Goal: Task Accomplishment & Management: Manage account settings

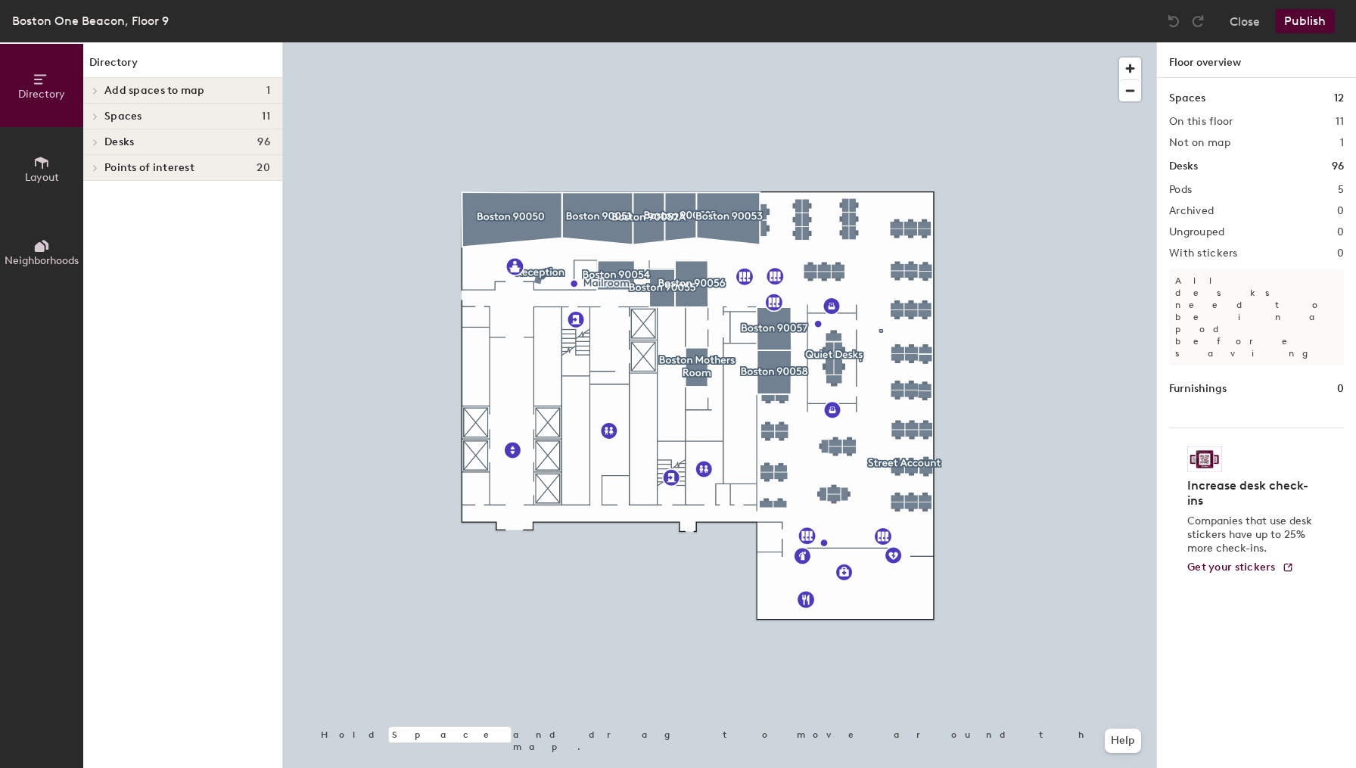
click at [154, 147] on h4 "Desks 96" at bounding box center [187, 142] width 166 height 12
click at [127, 169] on p "." at bounding box center [187, 168] width 166 height 20
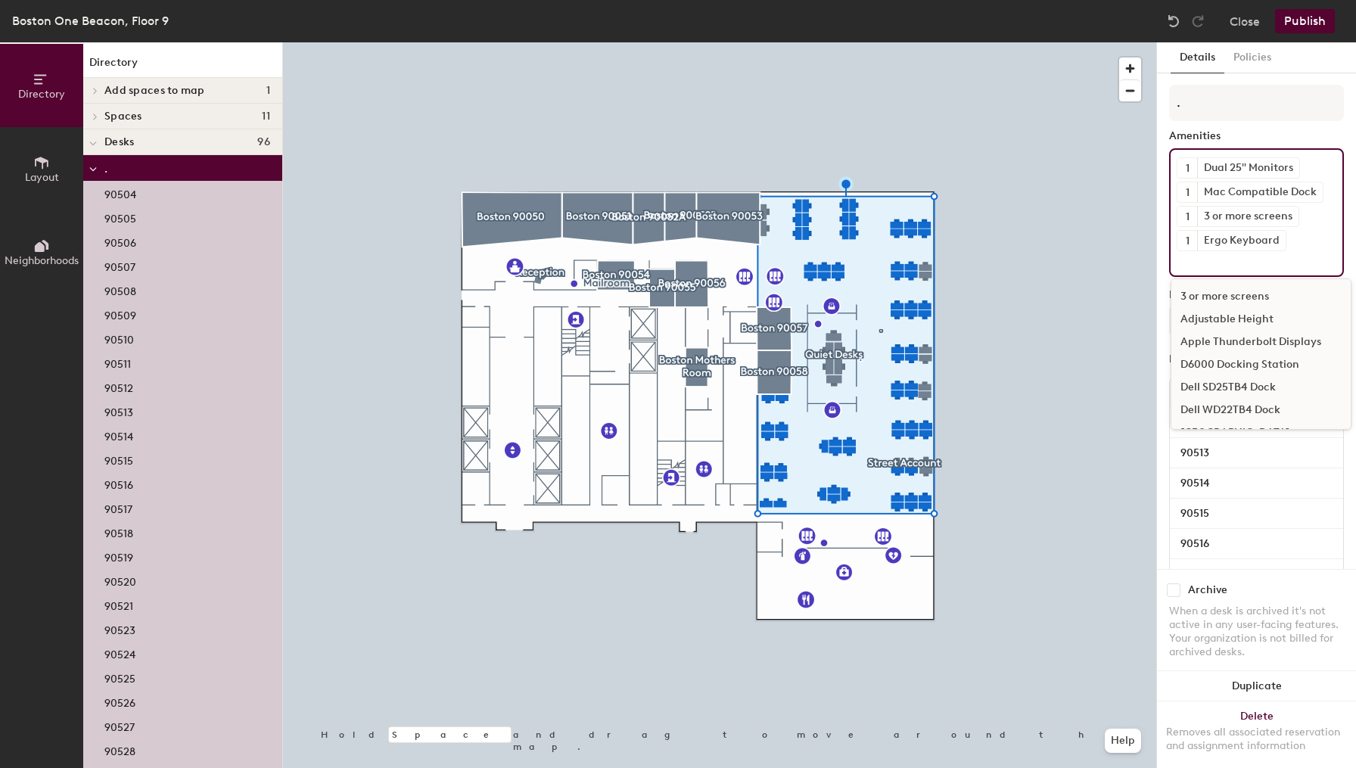
click at [1227, 266] on input at bounding box center [1244, 260] width 136 height 18
type input "webc"
click at [1215, 318] on div "Webcam" at bounding box center [1260, 319] width 179 height 23
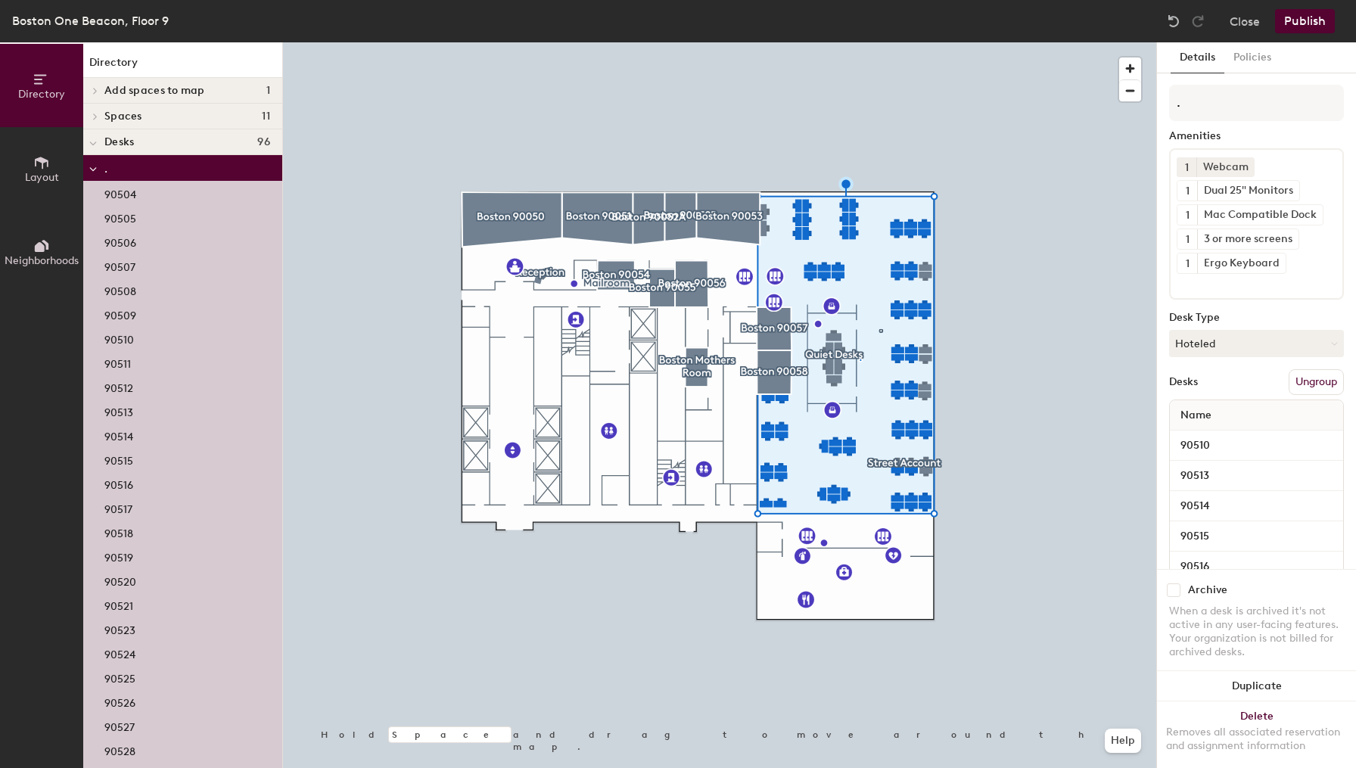
click at [1283, 135] on div "Amenities" at bounding box center [1256, 136] width 175 height 12
click at [1303, 19] on button "Publish" at bounding box center [1305, 21] width 60 height 24
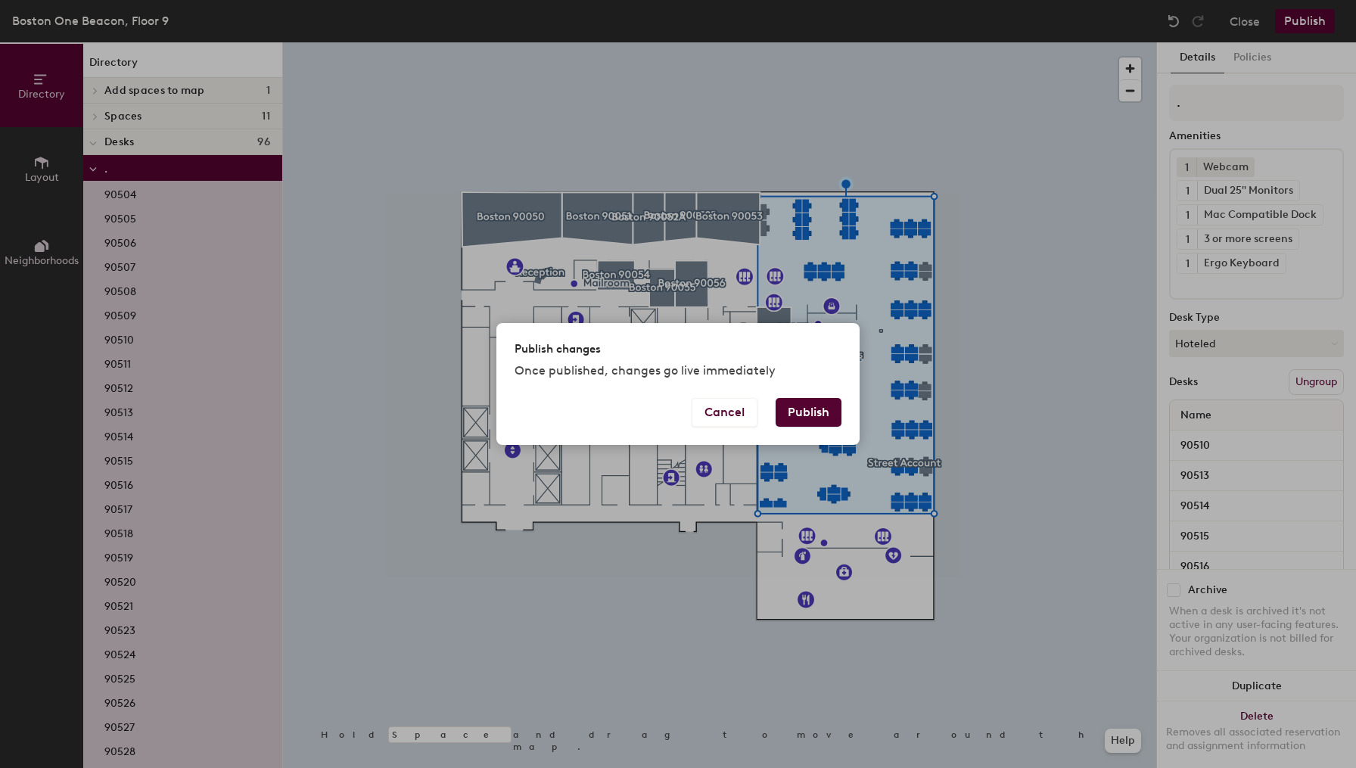
click at [821, 411] on button "Publish" at bounding box center [808, 412] width 66 height 29
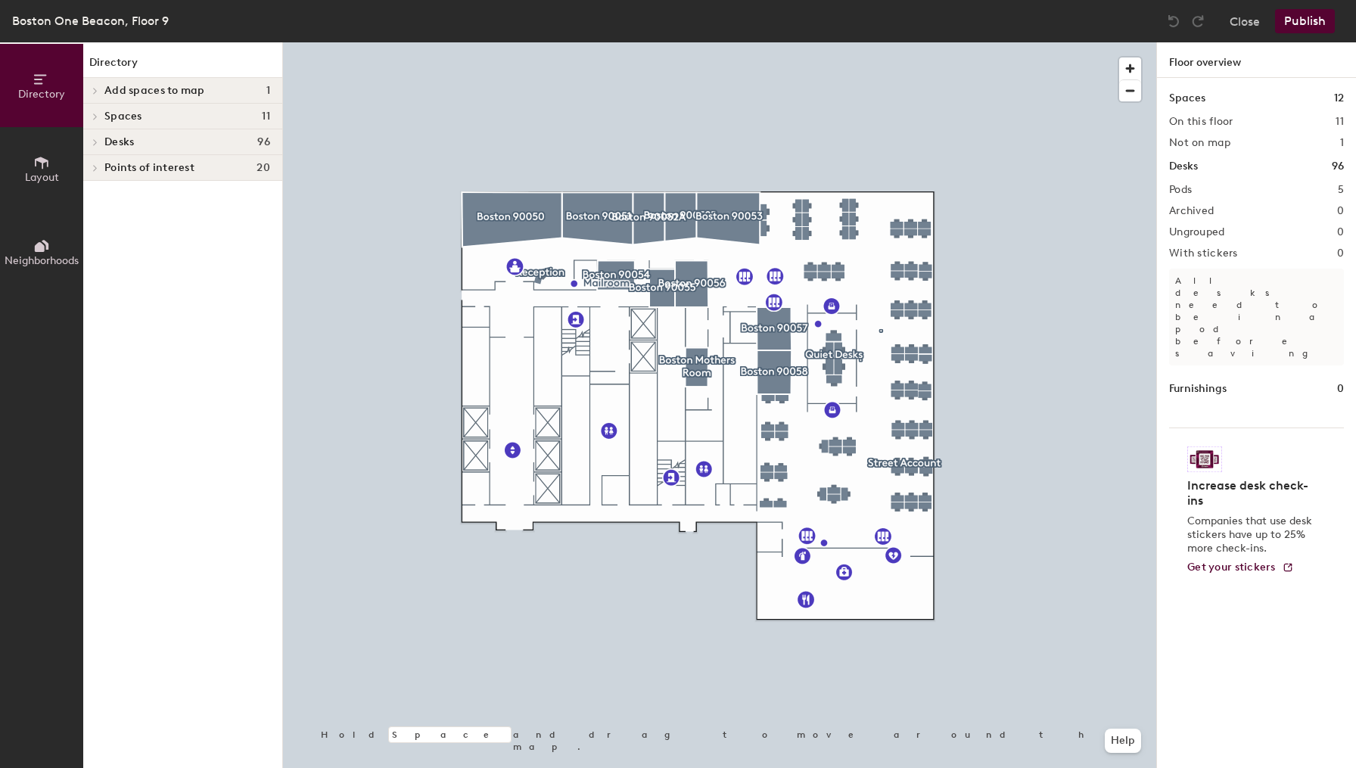
click at [113, 135] on div "Desks 96" at bounding box center [182, 142] width 199 height 26
click at [135, 219] on span "Quiet Desks" at bounding box center [134, 220] width 60 height 13
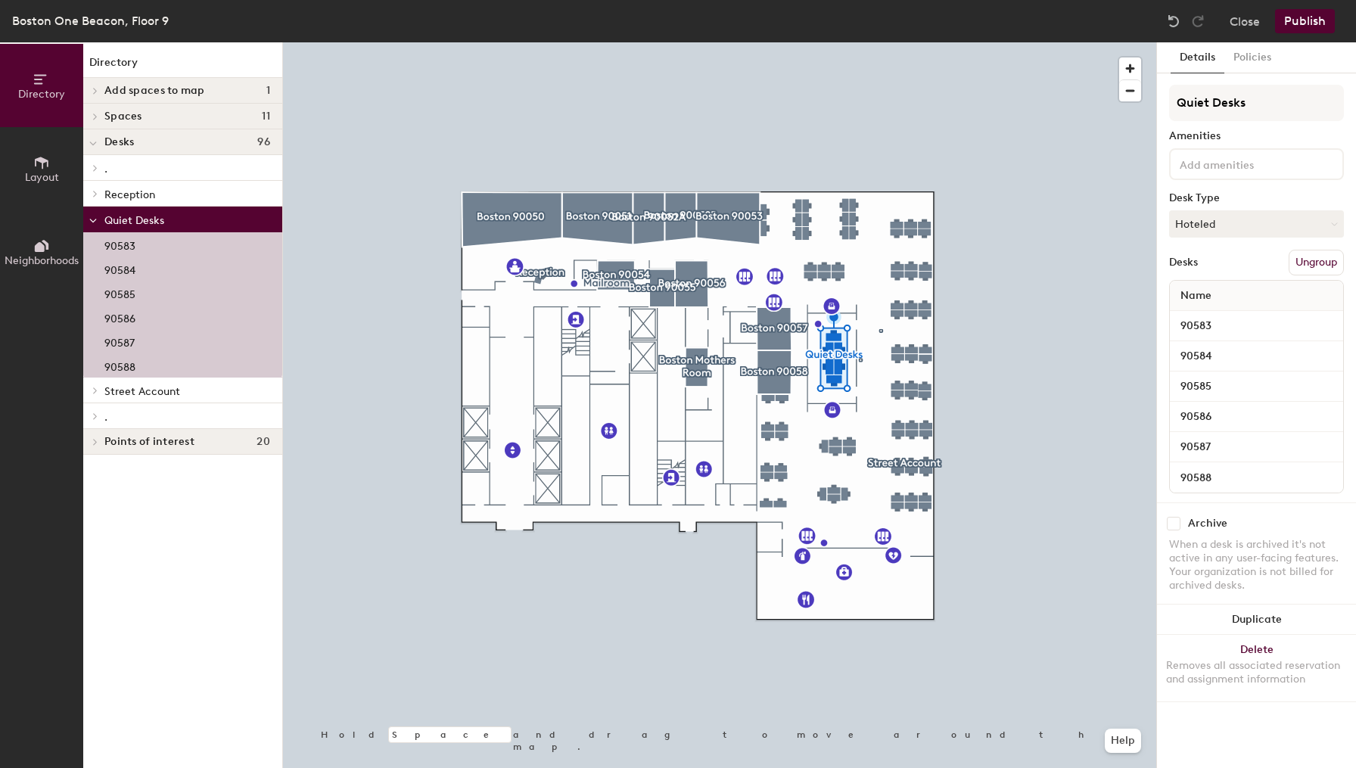
click at [1237, 165] on input at bounding box center [1244, 163] width 136 height 18
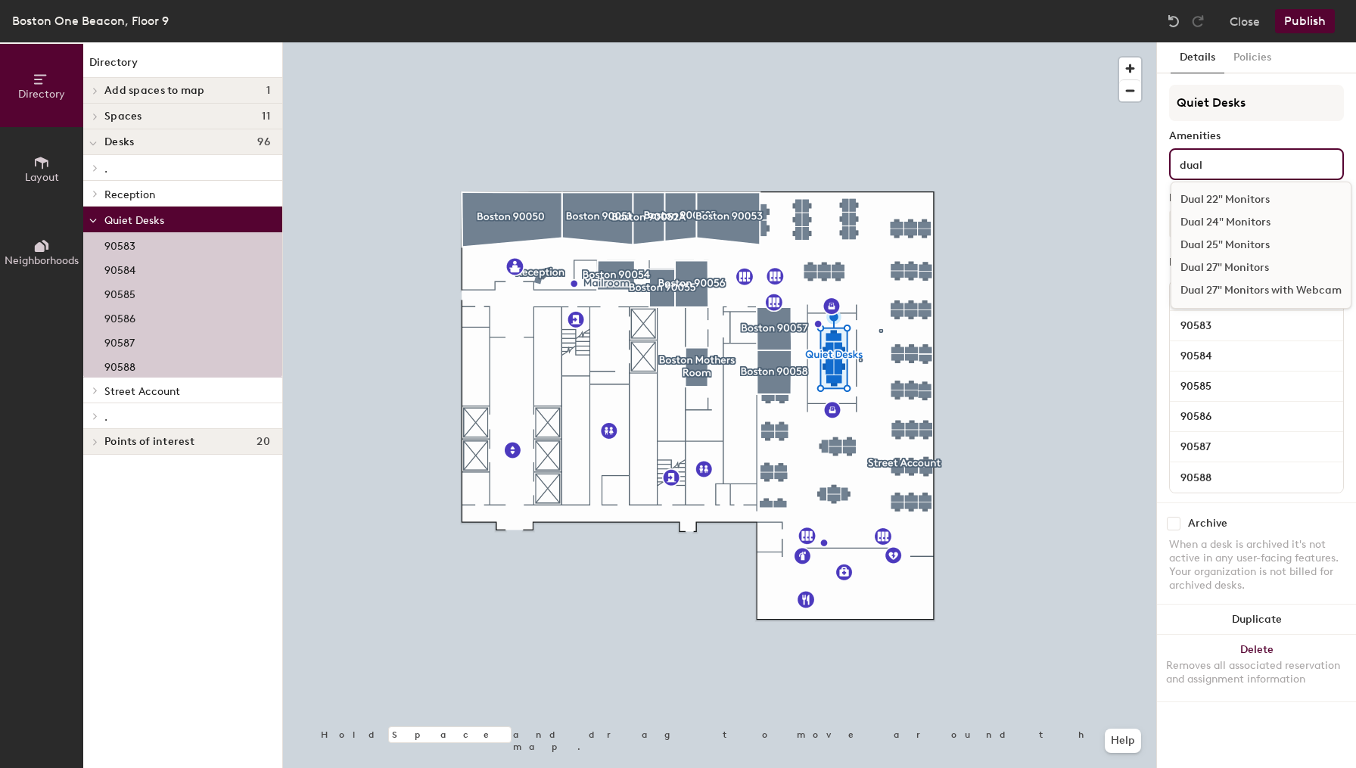
type input "dual"
click at [1241, 243] on div "Dual 25" Monitors" at bounding box center [1260, 245] width 179 height 23
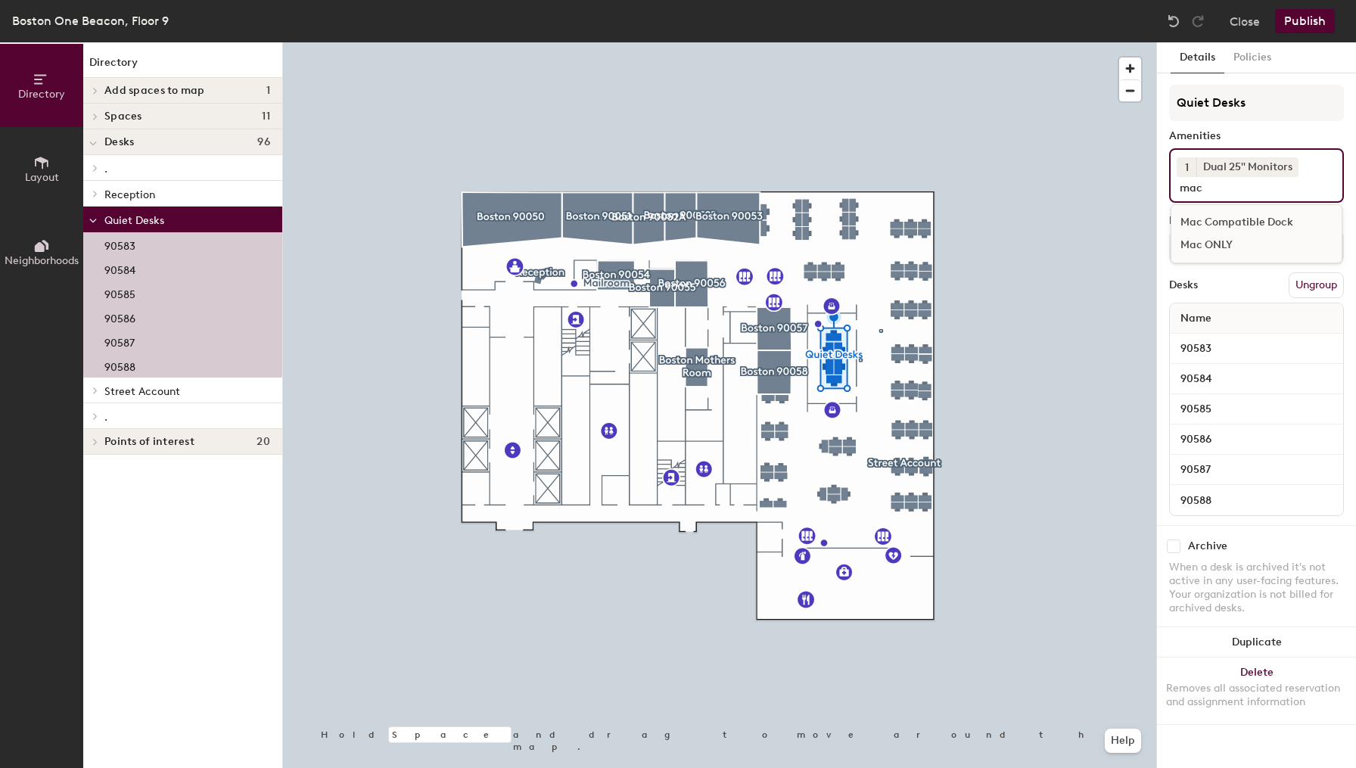
type input "mac"
click at [1232, 222] on div "Mac Compatible Dock" at bounding box center [1256, 222] width 170 height 23
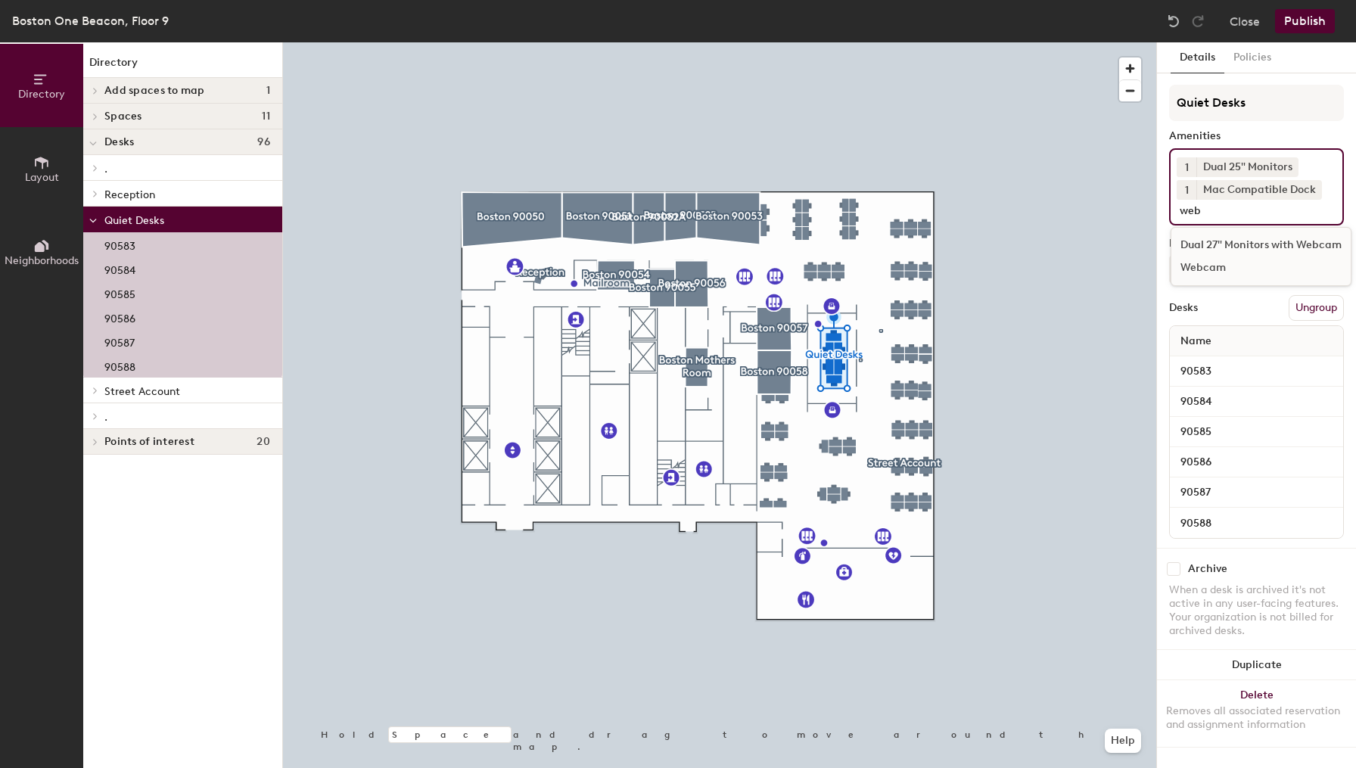
type input "web"
click at [1241, 263] on div "Webcam" at bounding box center [1260, 267] width 179 height 23
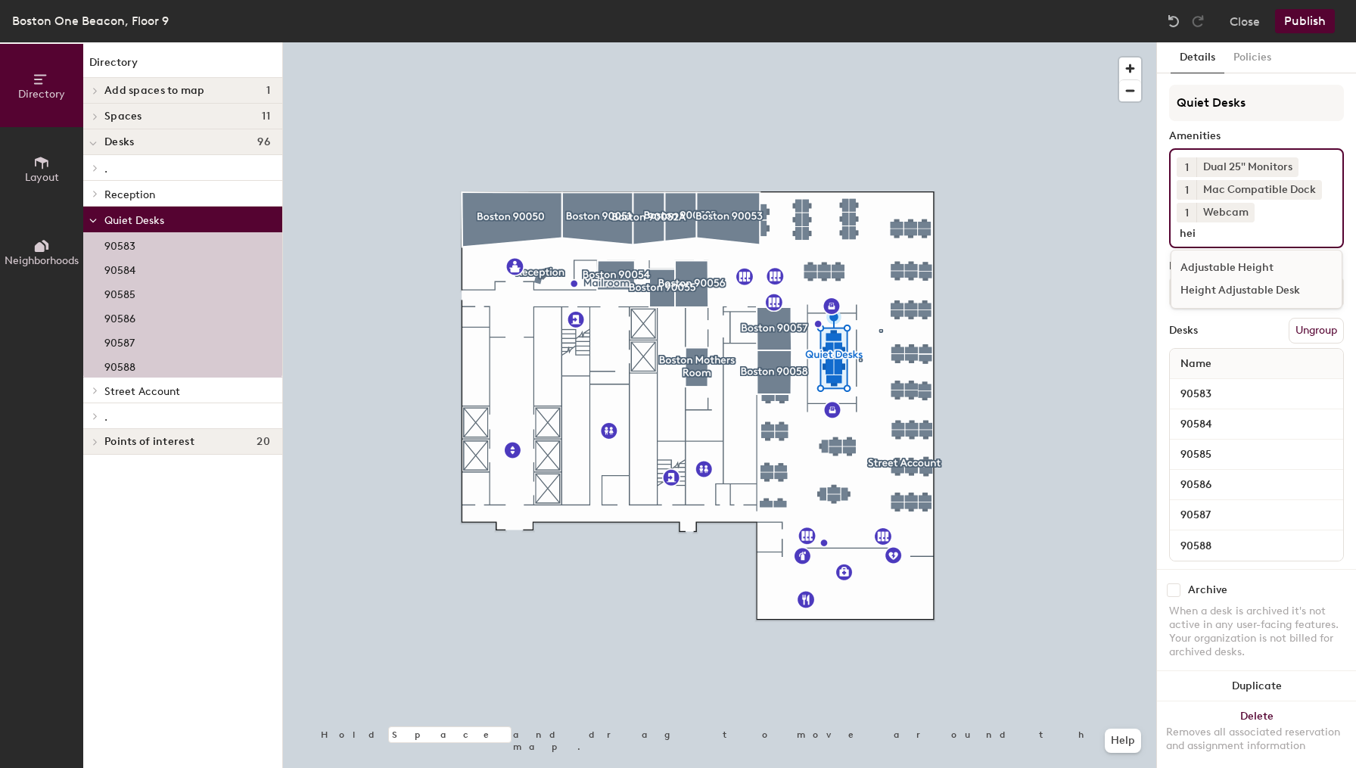
type input "hei"
click at [1252, 292] on div "Height Adjustable Desk" at bounding box center [1256, 290] width 170 height 23
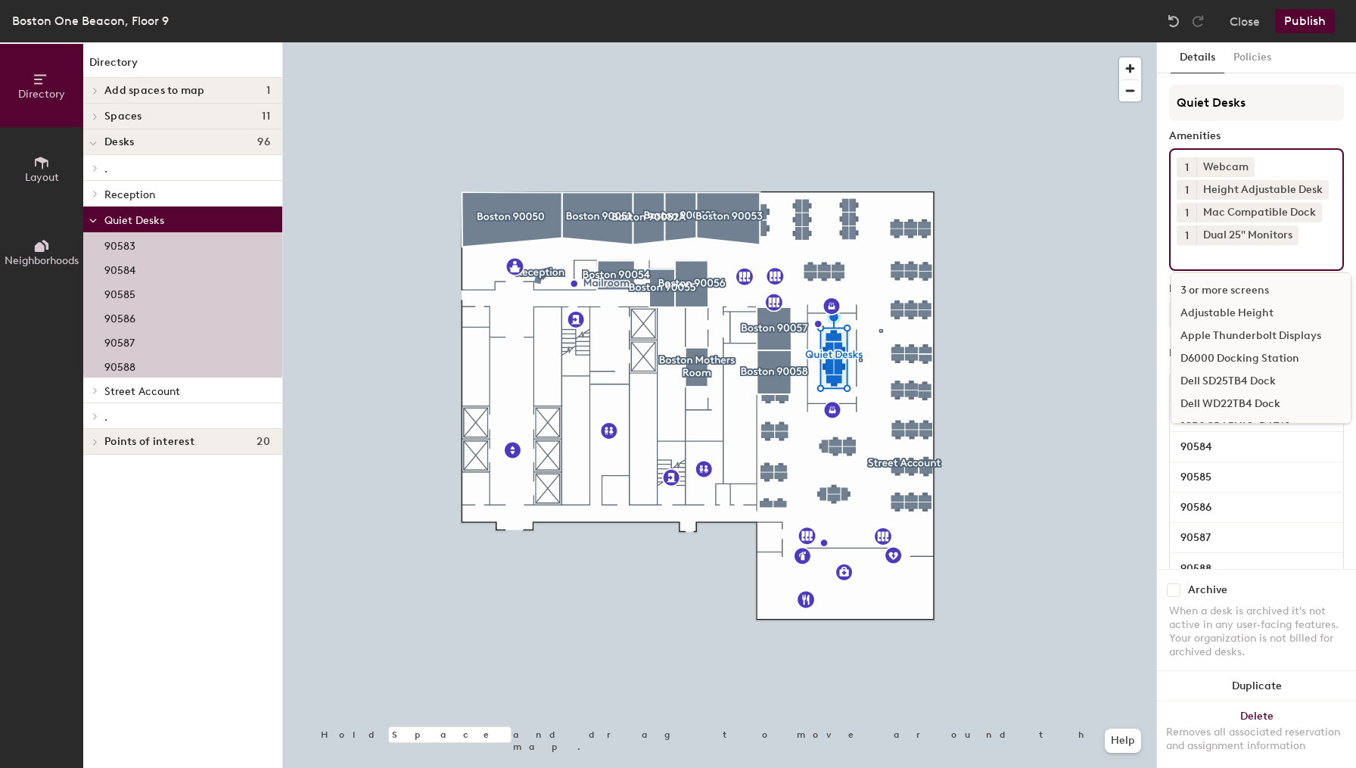
click at [1298, 23] on button "Publish" at bounding box center [1305, 21] width 60 height 24
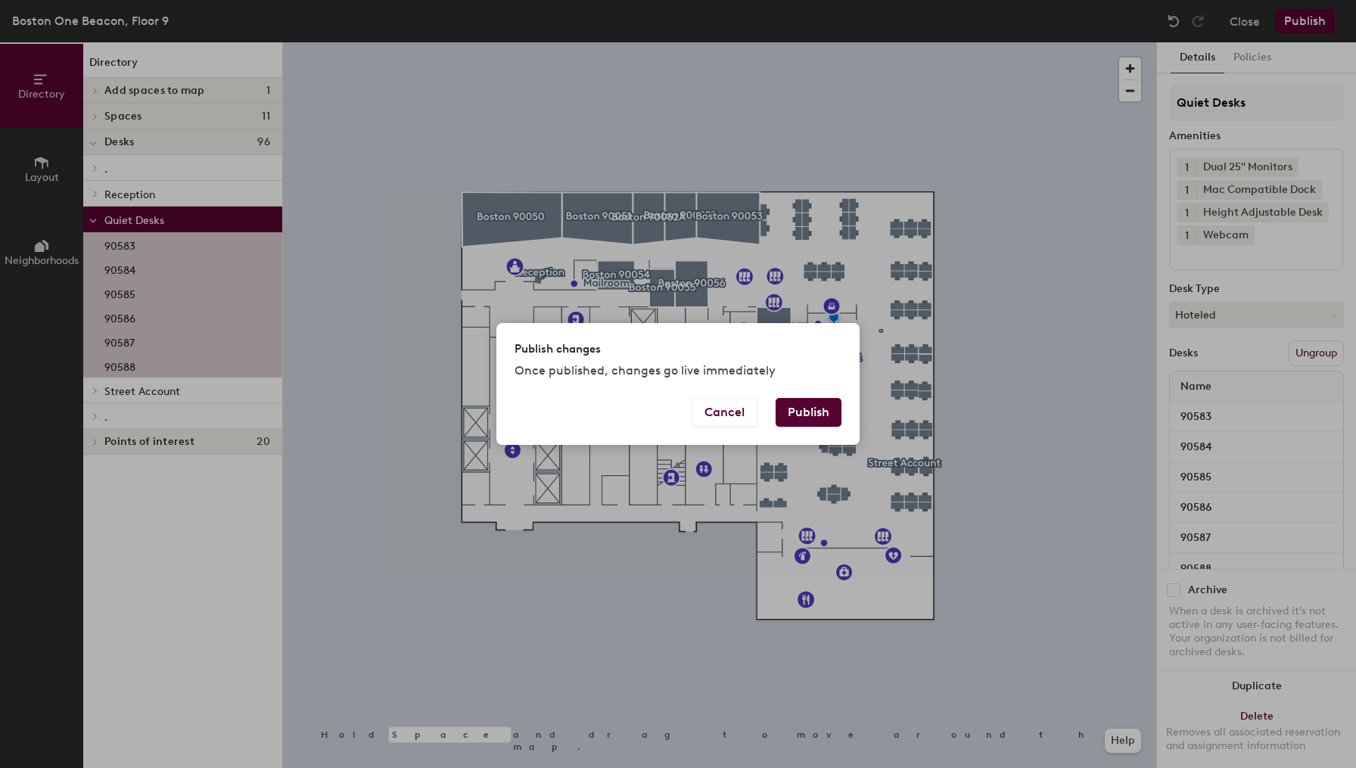
click at [821, 408] on button "Publish" at bounding box center [808, 412] width 66 height 29
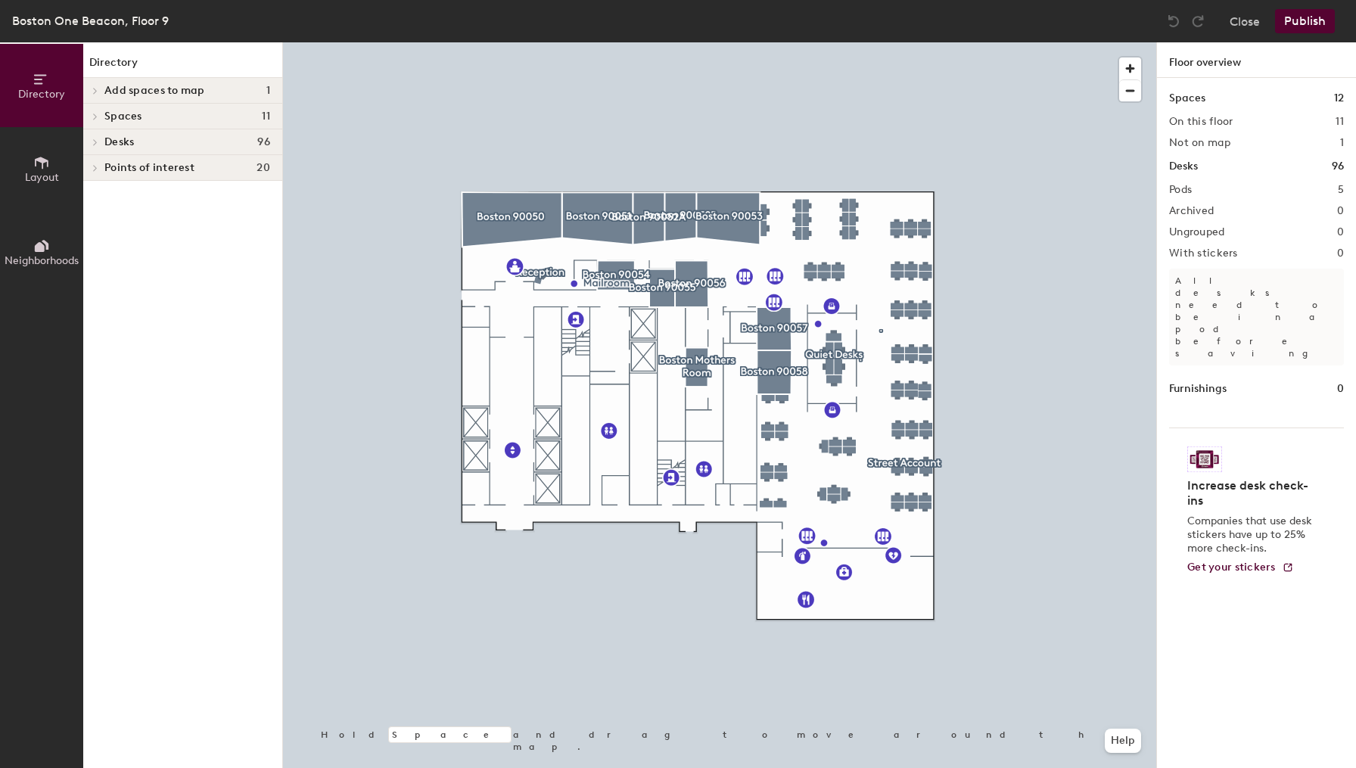
click at [150, 138] on h4 "Desks 96" at bounding box center [187, 142] width 166 height 12
click at [141, 272] on p "." at bounding box center [187, 271] width 166 height 20
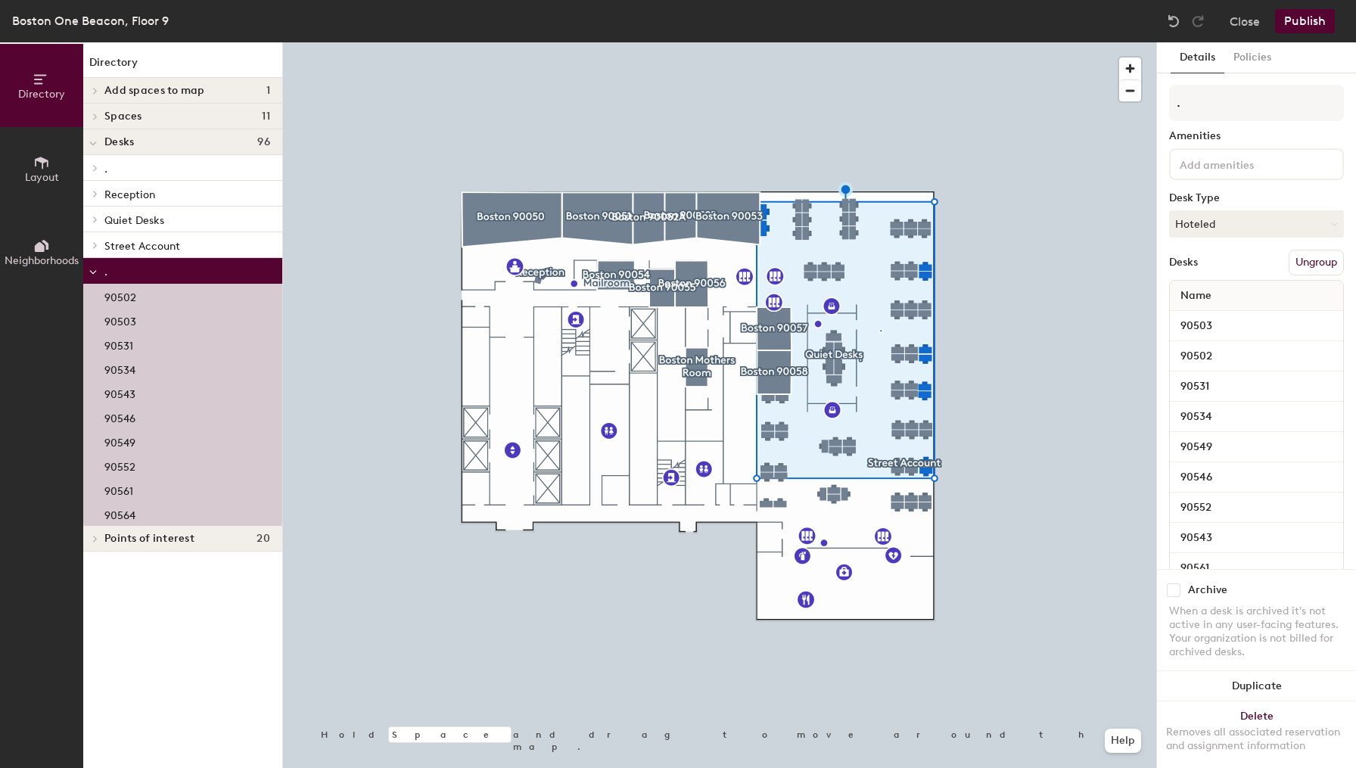
click at [1230, 165] on input at bounding box center [1244, 163] width 136 height 18
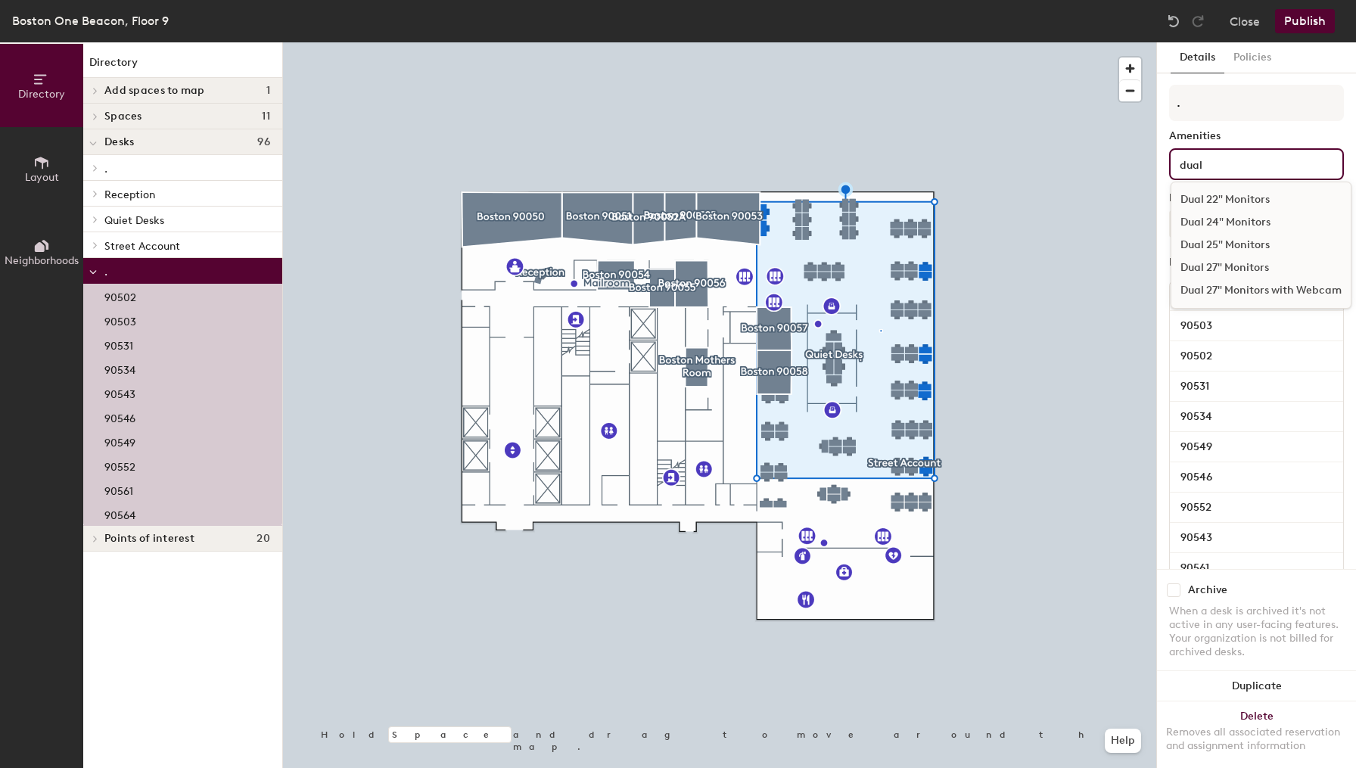
type input "dual"
click at [1233, 267] on div "Dual 27" Monitors" at bounding box center [1260, 267] width 179 height 23
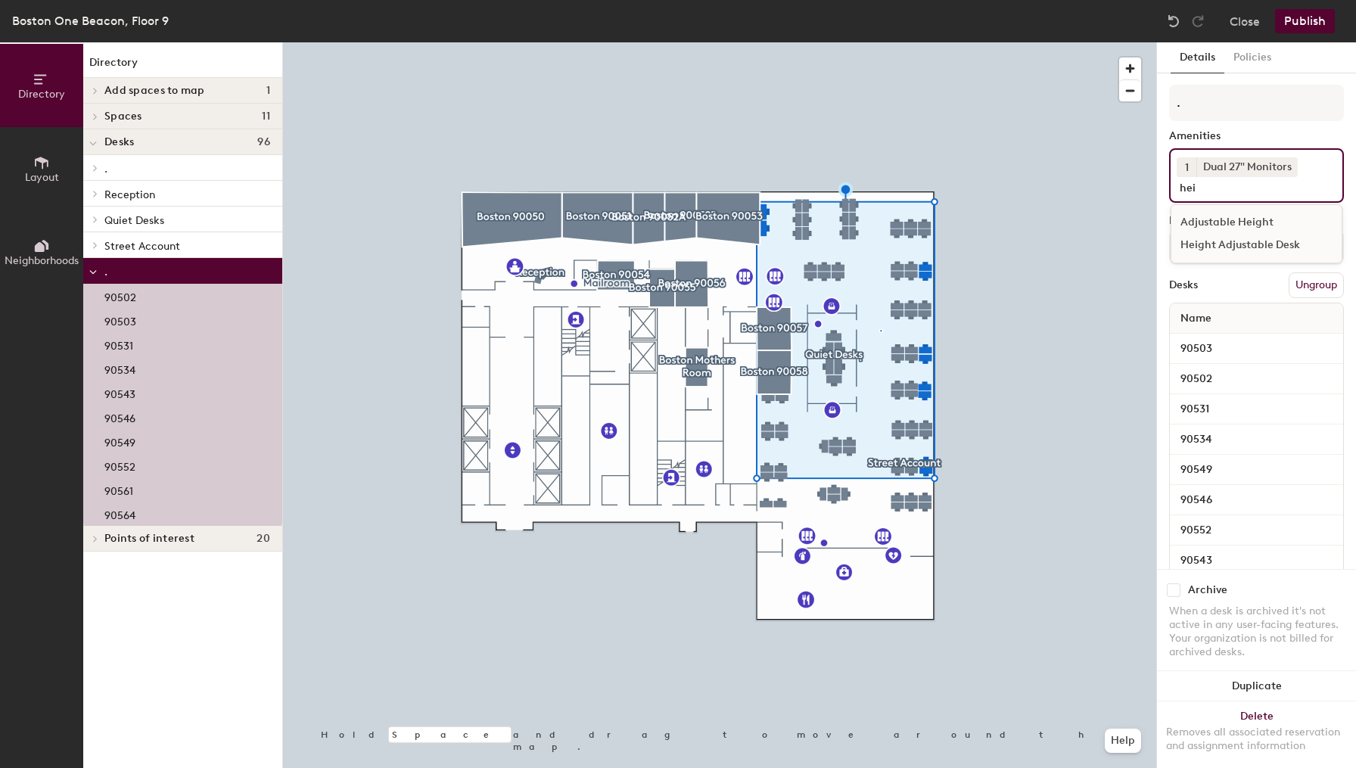
type input "hei"
click at [1275, 249] on div "Height Adjustable Desk" at bounding box center [1256, 245] width 170 height 23
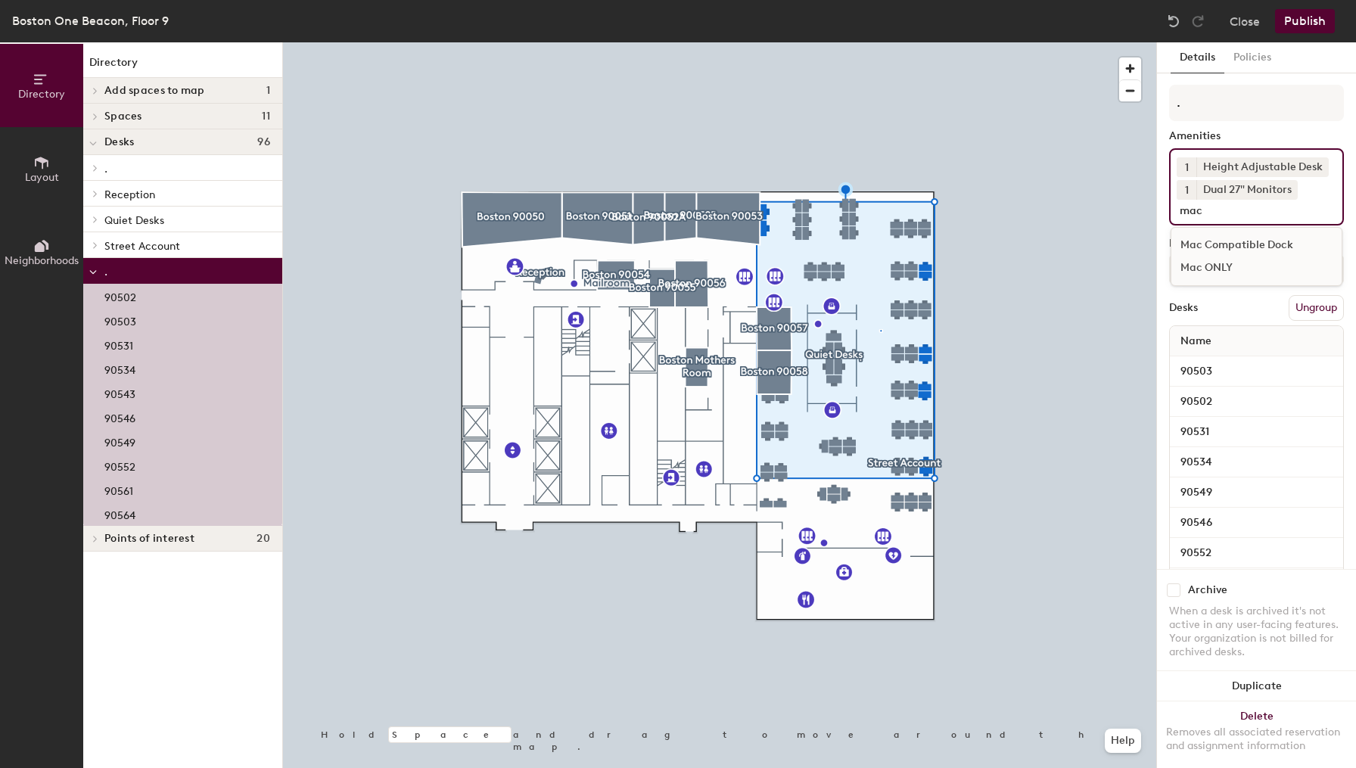
click at [1232, 217] on input "mac" at bounding box center [1247, 209] width 143 height 18
type input "mac"
click at [1239, 242] on div "Mac Compatible Dock" at bounding box center [1256, 245] width 170 height 23
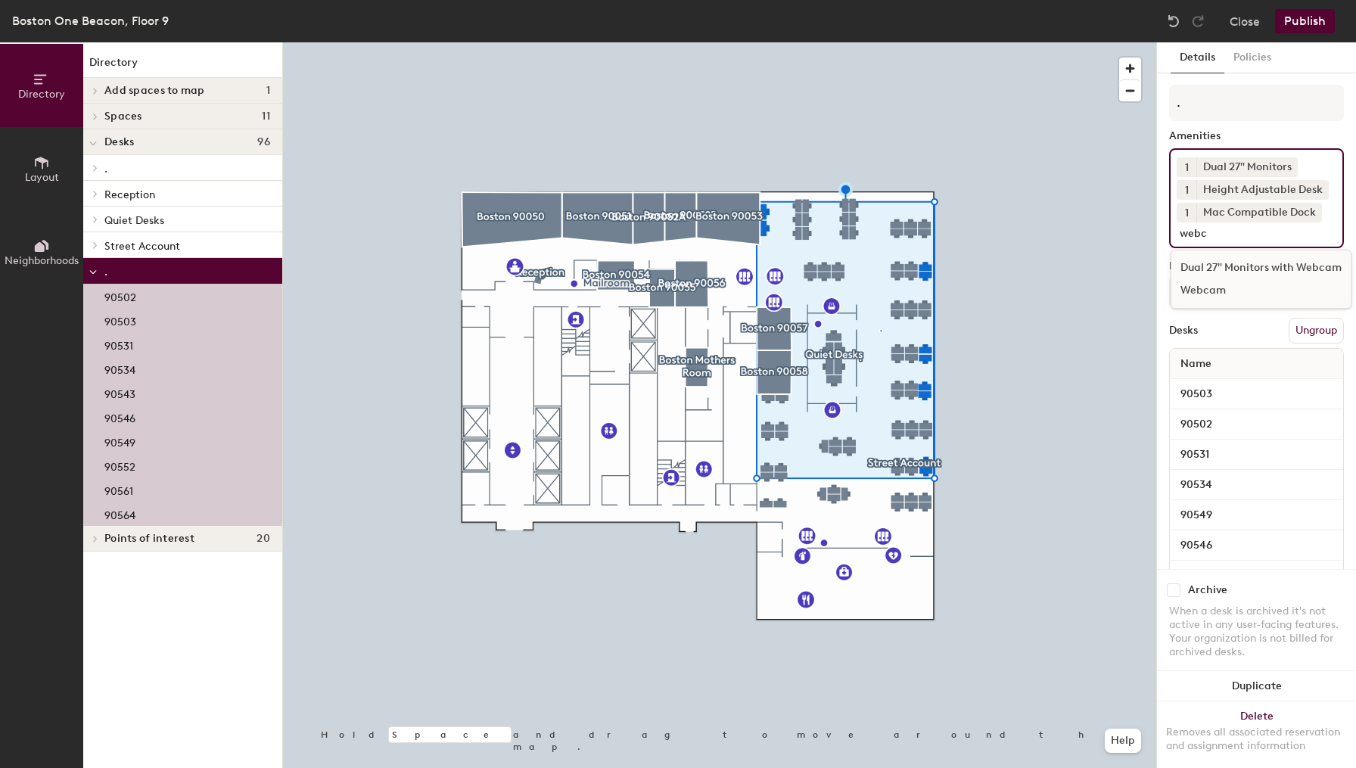
type input "webc"
click at [1231, 293] on div "Webcam" at bounding box center [1260, 290] width 179 height 23
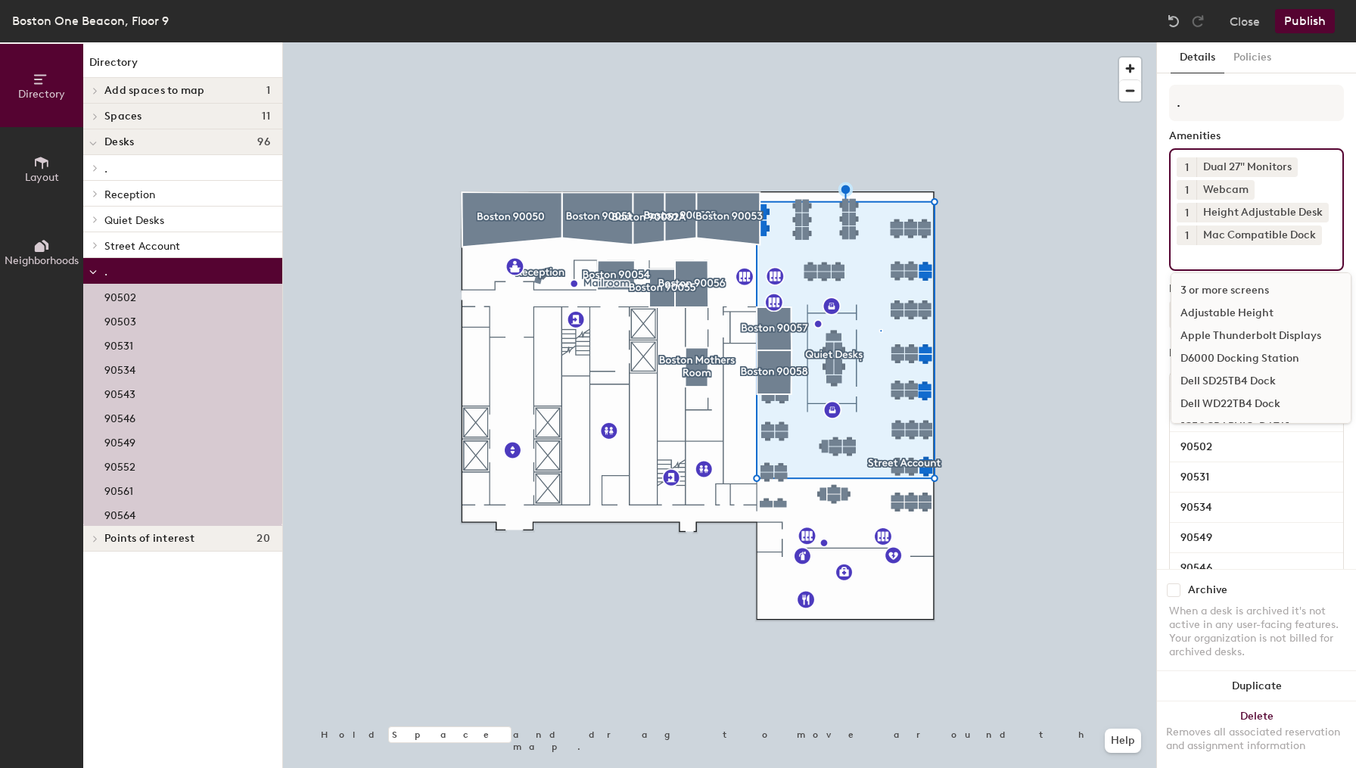
click at [1269, 135] on div "Amenities" at bounding box center [1256, 136] width 175 height 12
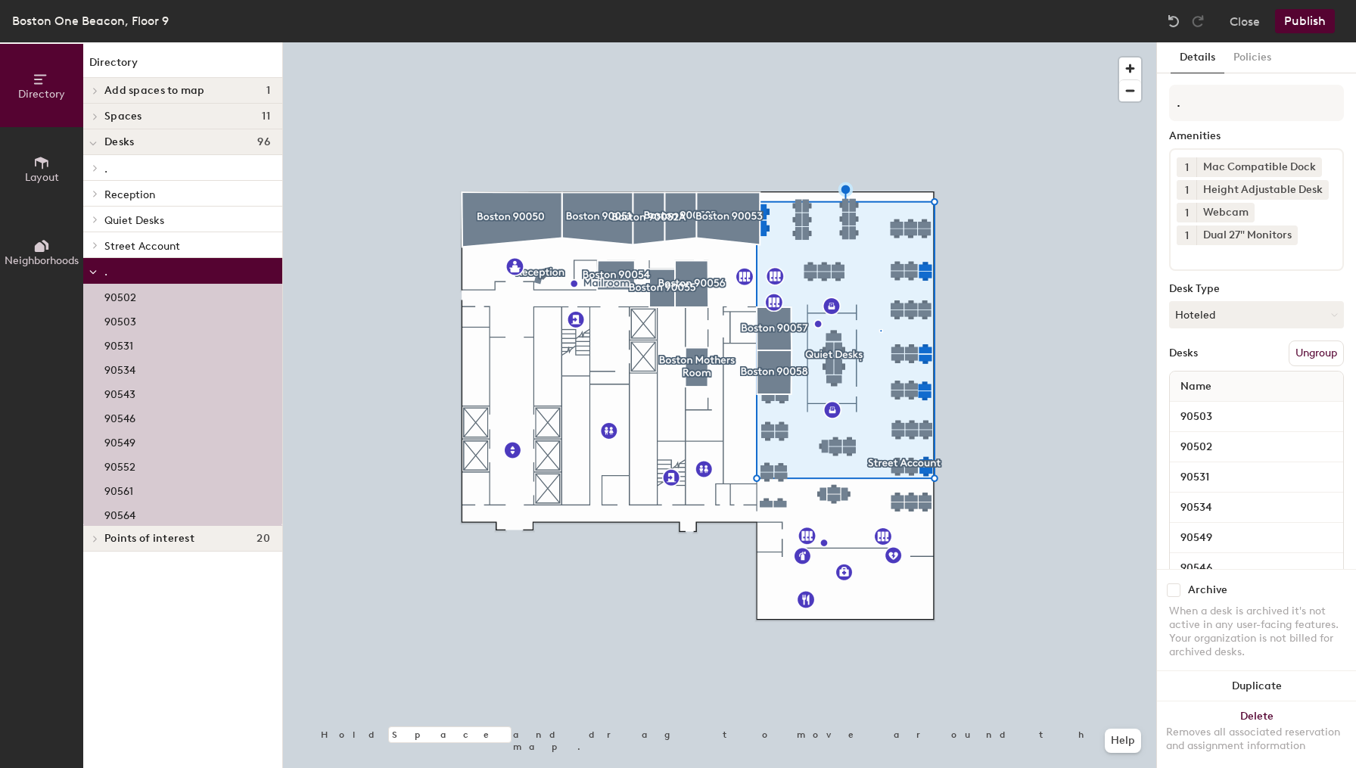
click at [1308, 25] on button "Publish" at bounding box center [1305, 21] width 60 height 24
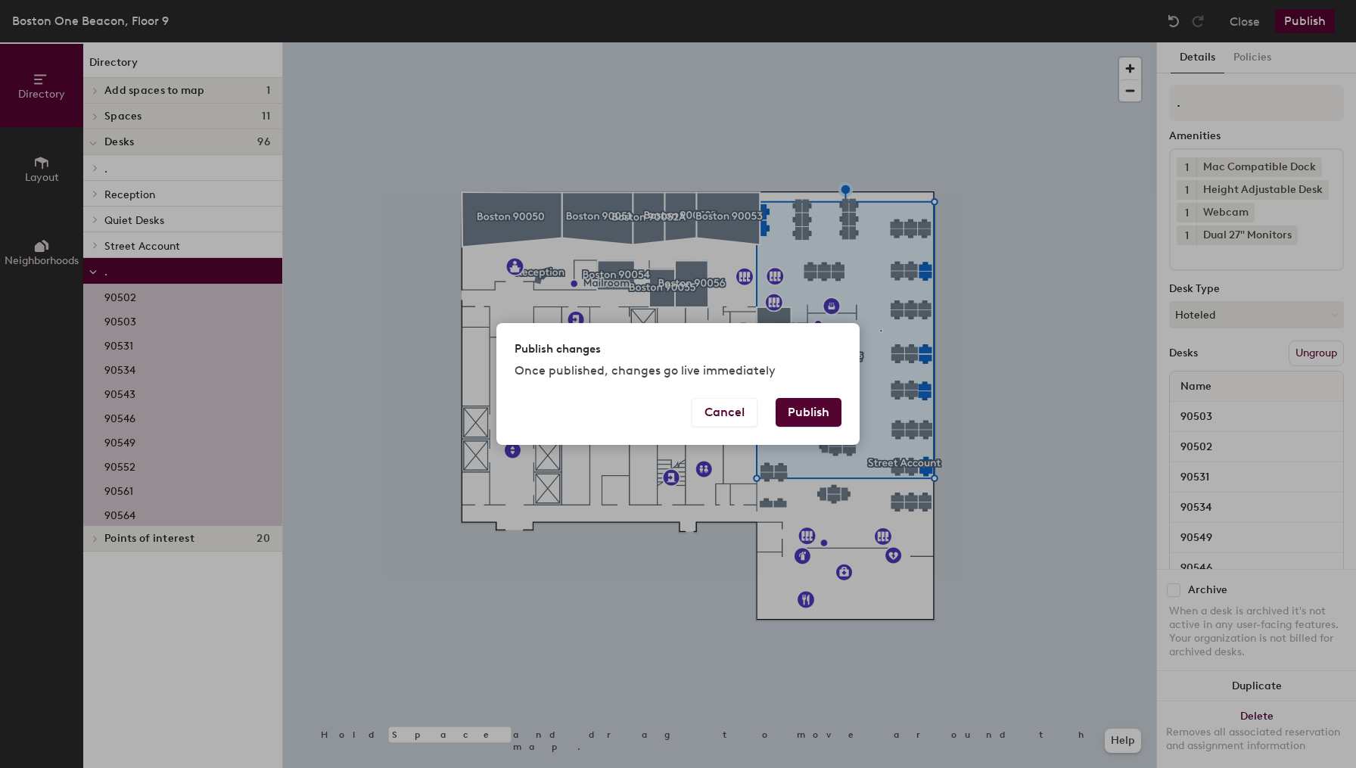
click at [830, 408] on button "Publish" at bounding box center [808, 412] width 66 height 29
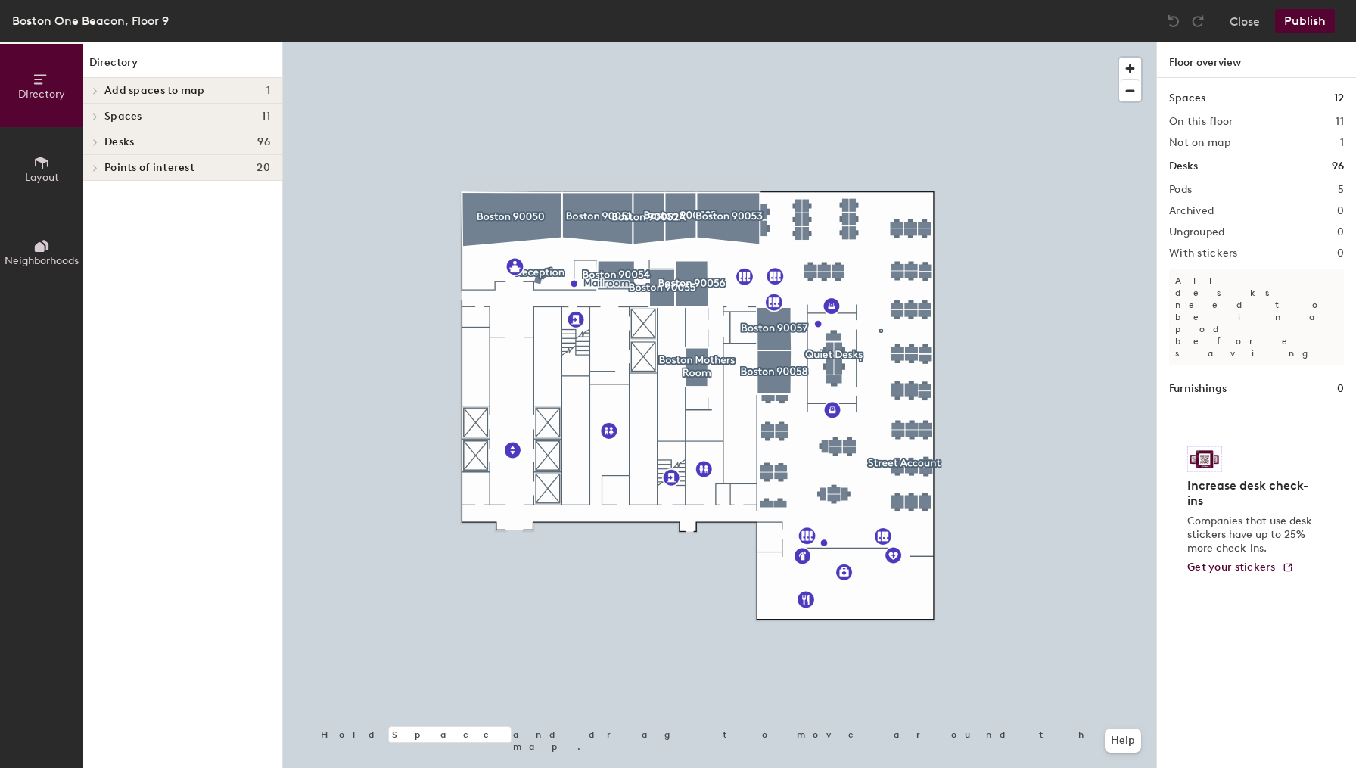
click at [147, 140] on h4 "Desks 96" at bounding box center [187, 142] width 166 height 12
click at [140, 247] on span "Street Account" at bounding box center [142, 246] width 76 height 13
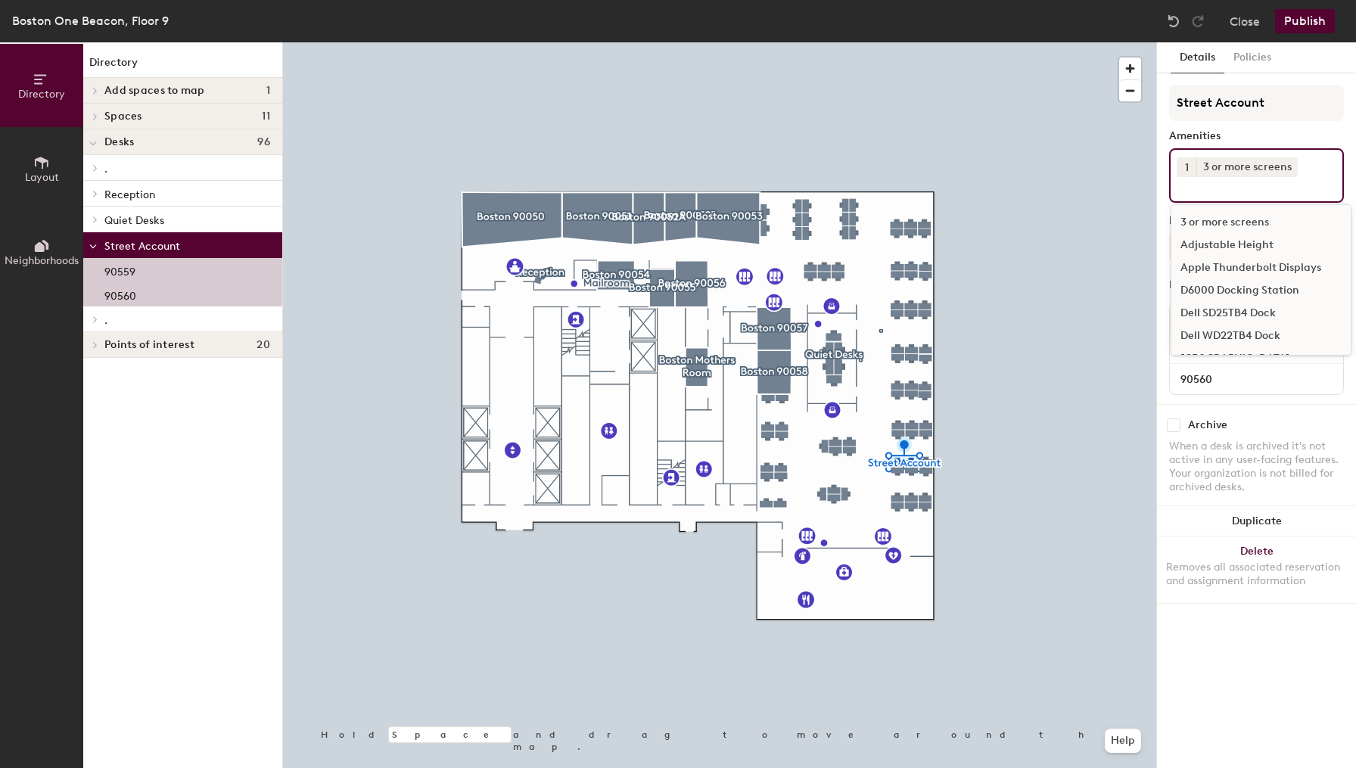
click at [1250, 181] on input at bounding box center [1244, 186] width 136 height 18
type input "webc"
click at [1215, 245] on div "Webcam" at bounding box center [1260, 245] width 179 height 23
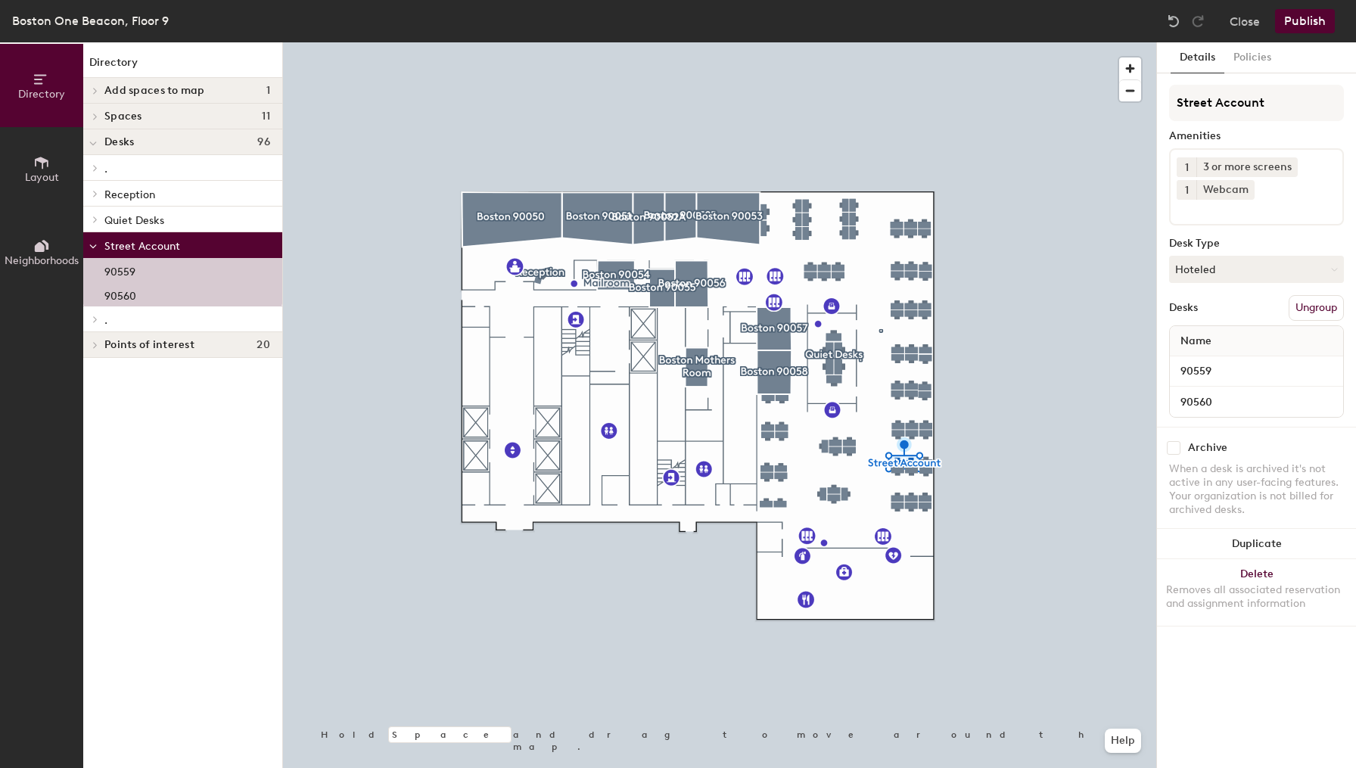
click at [1334, 136] on div "Amenities" at bounding box center [1256, 136] width 175 height 12
click at [1296, 20] on button "Publish" at bounding box center [1305, 21] width 60 height 24
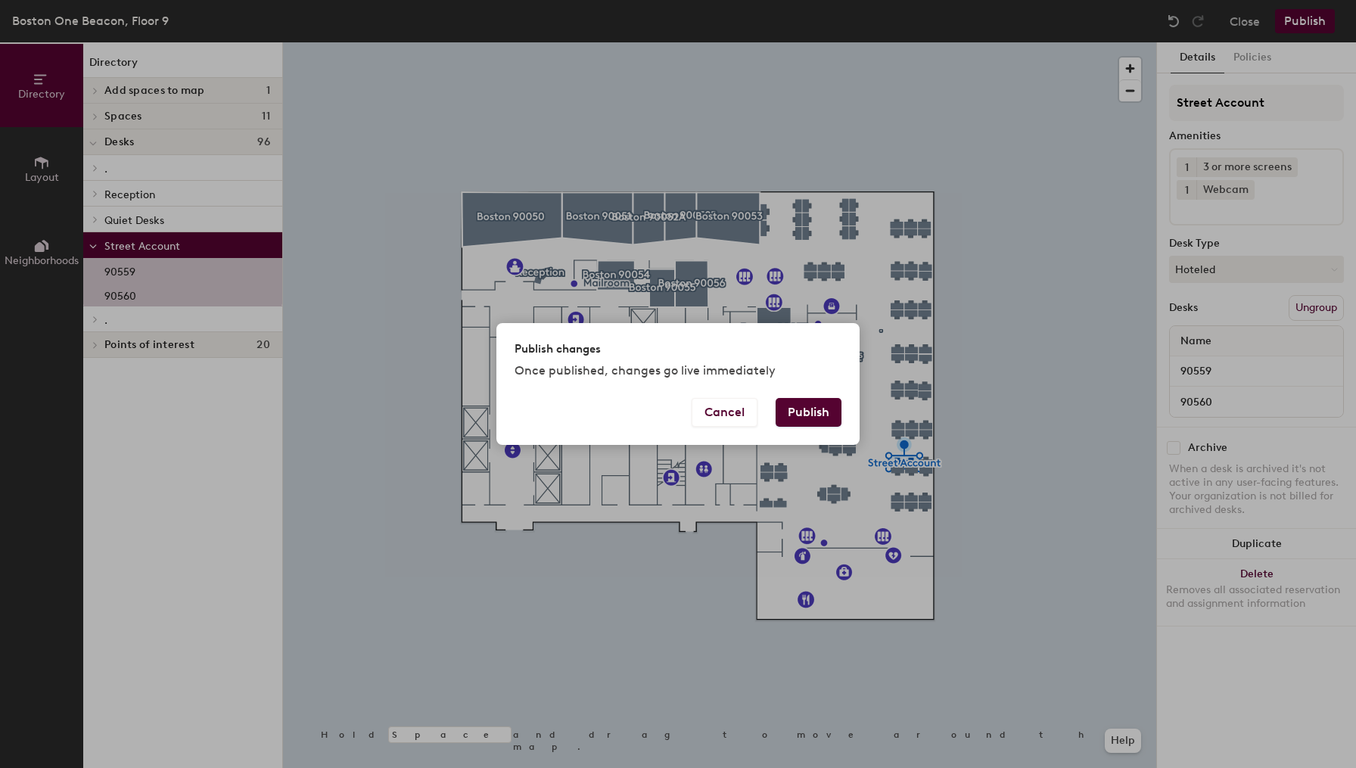
click at [806, 416] on button "Publish" at bounding box center [808, 412] width 66 height 29
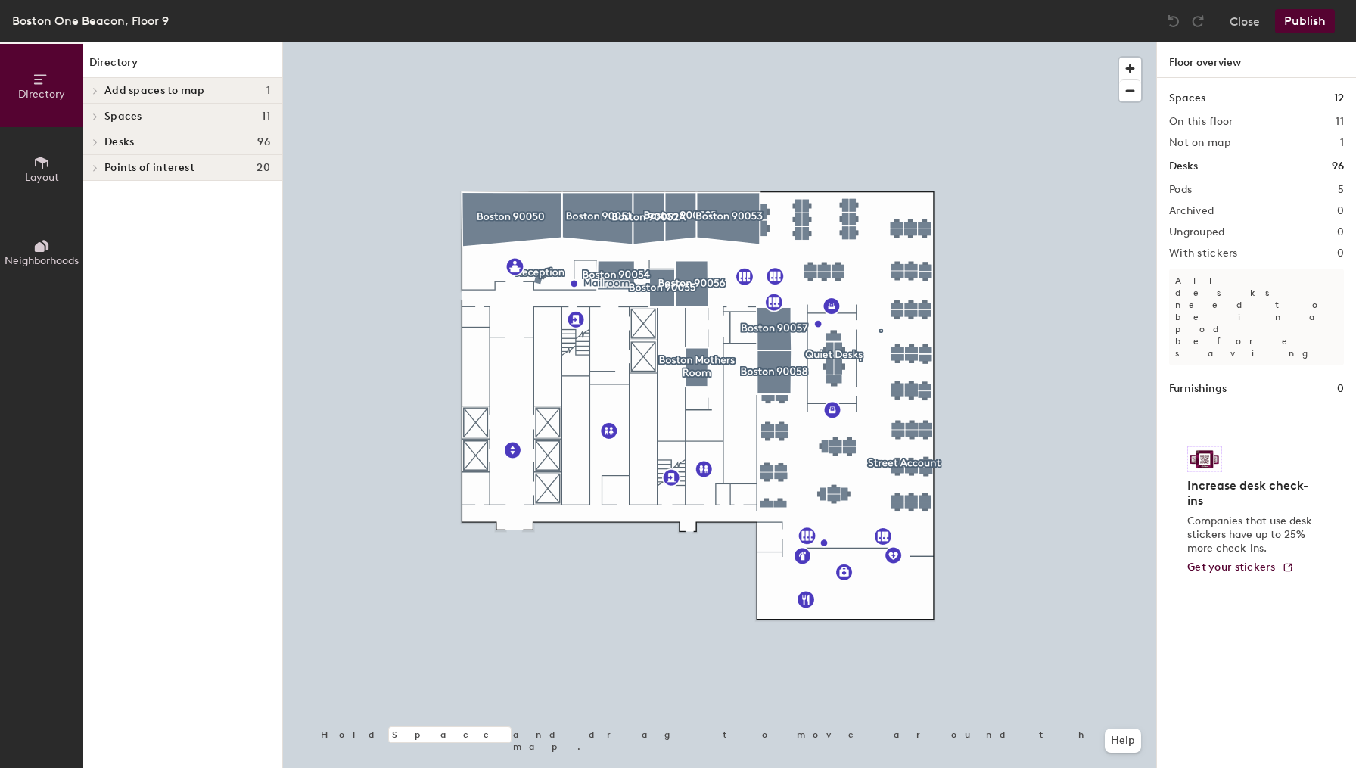
click at [129, 144] on span "Desks" at bounding box center [119, 142] width 30 height 12
click at [144, 191] on span "Reception" at bounding box center [129, 194] width 51 height 13
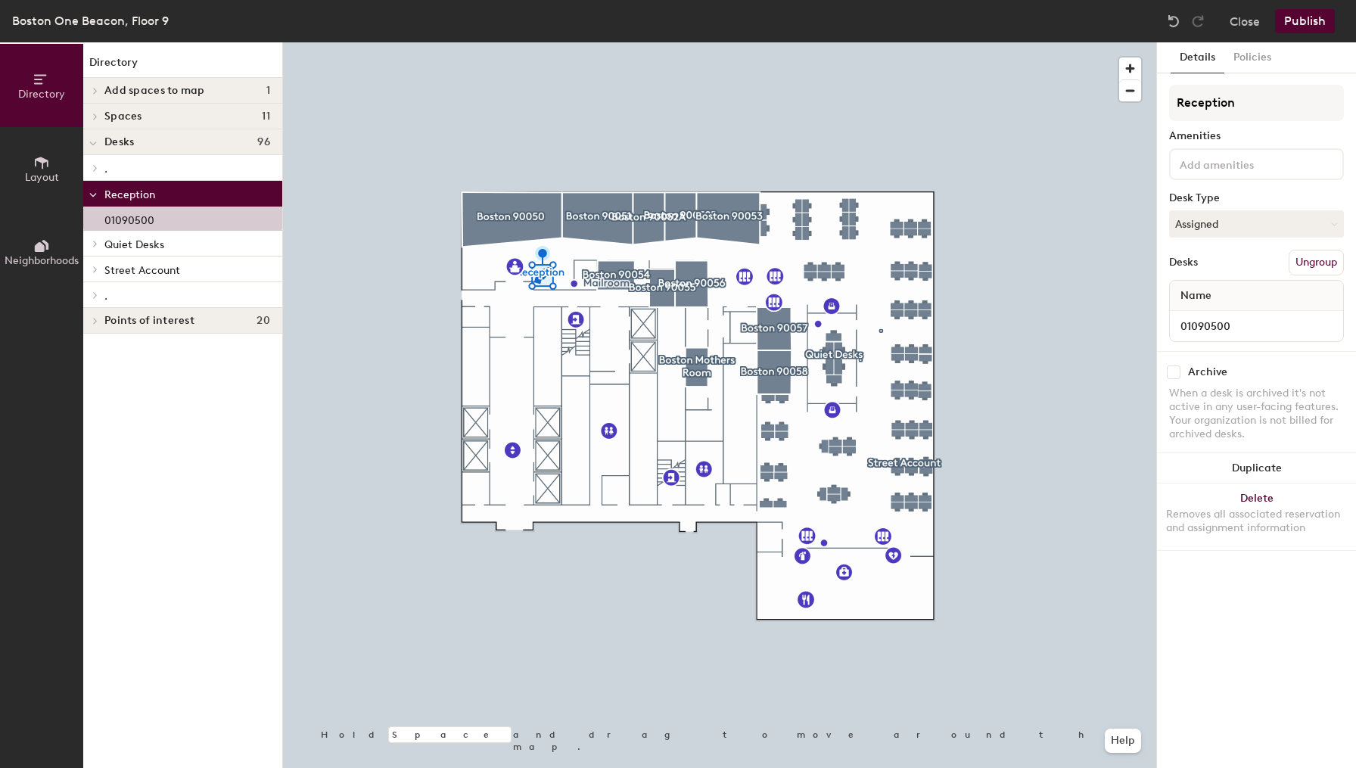
click at [1282, 169] on input at bounding box center [1244, 163] width 136 height 18
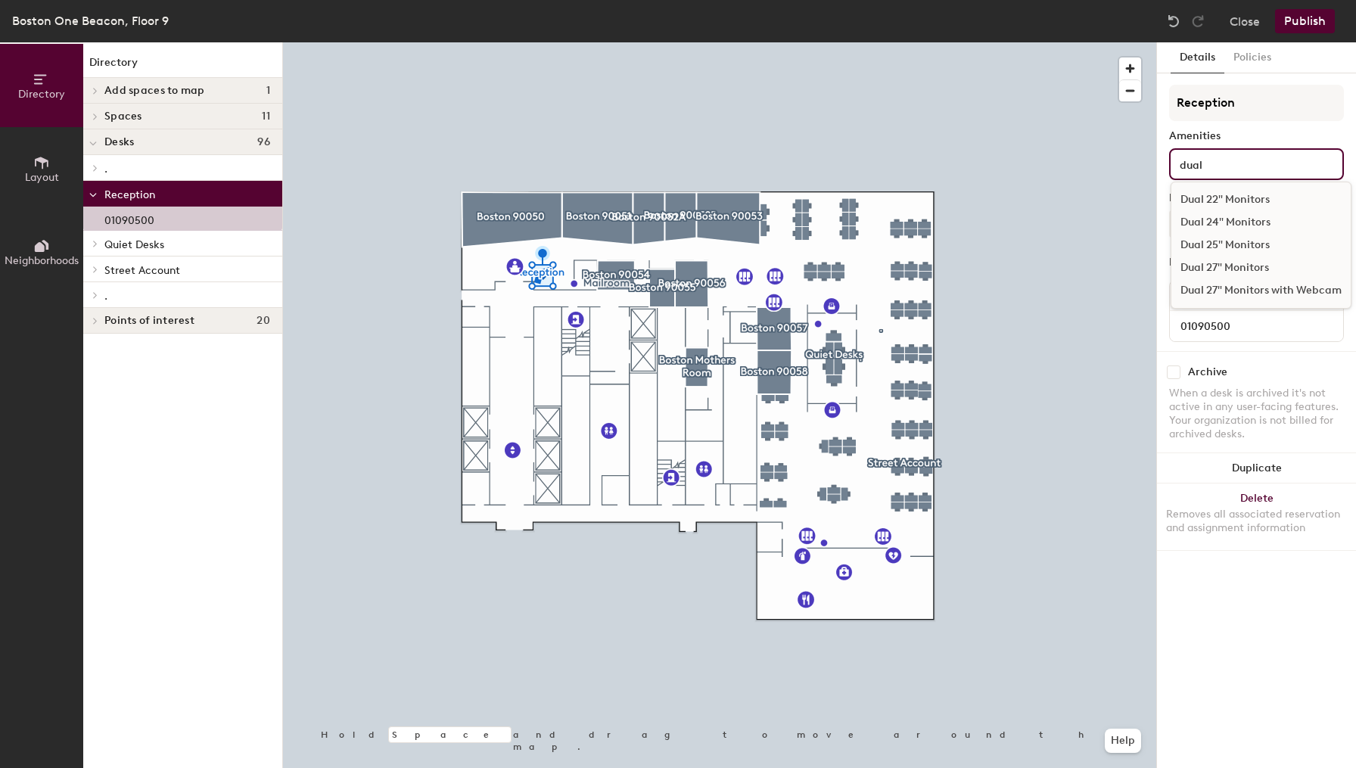
type input "dual"
click at [1254, 244] on div "Dual 25" Monitors" at bounding box center [1260, 245] width 179 height 23
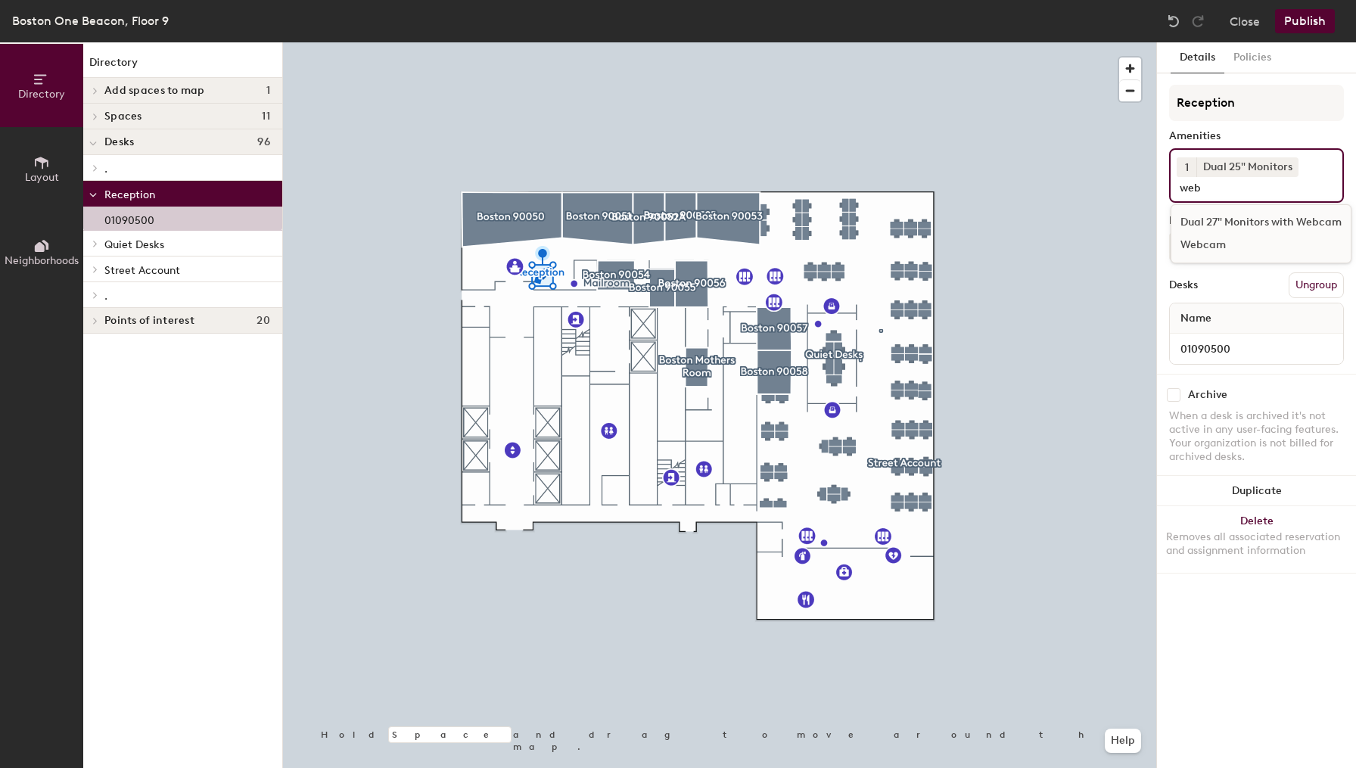
type input "web"
click at [1214, 241] on div "Webcam" at bounding box center [1260, 245] width 179 height 23
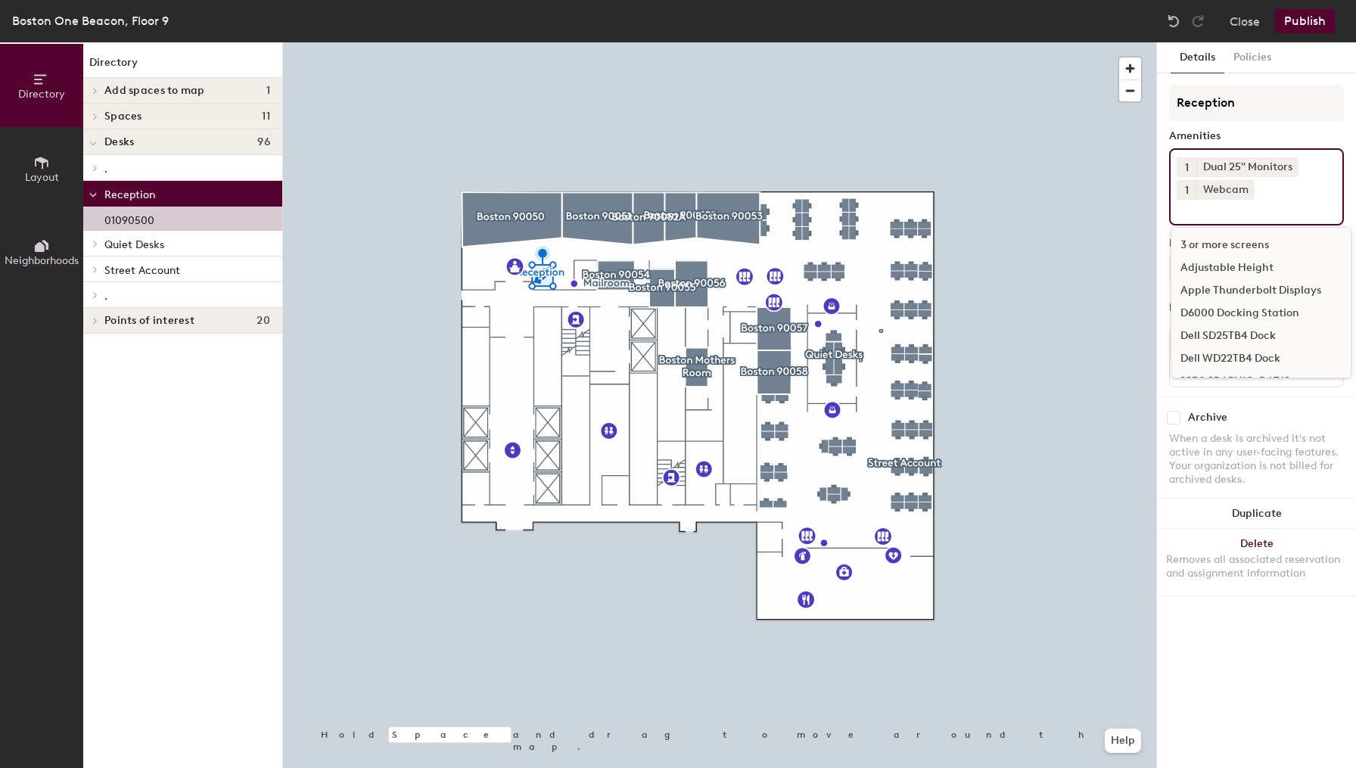
click at [1308, 14] on button "Publish" at bounding box center [1305, 21] width 60 height 24
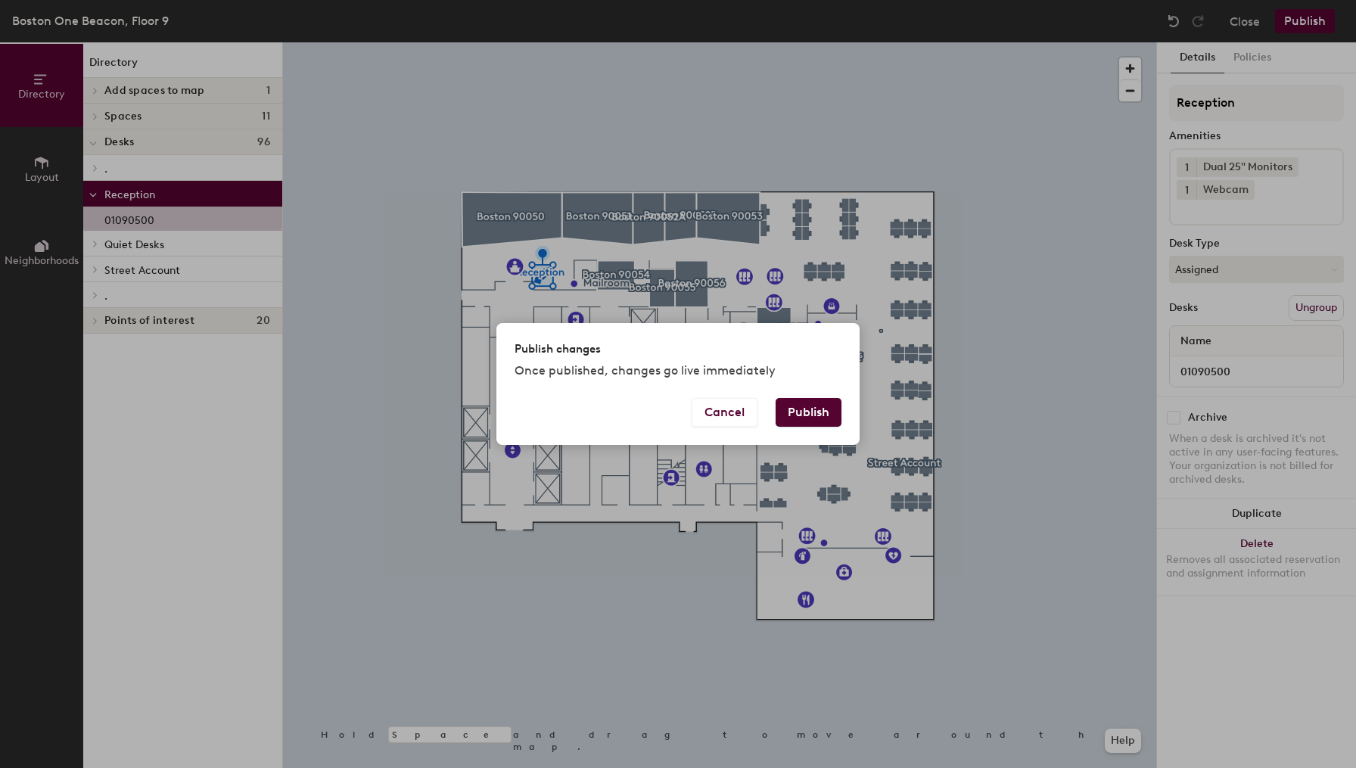
click at [819, 415] on button "Publish" at bounding box center [808, 412] width 66 height 29
